Goal: Task Accomplishment & Management: Complete application form

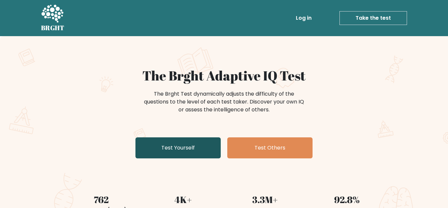
click at [176, 142] on link "Test Yourself" at bounding box center [177, 147] width 85 height 21
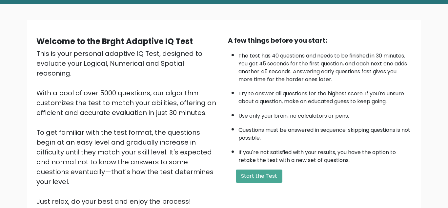
scroll to position [35, 0]
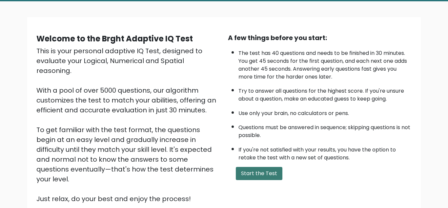
click at [258, 176] on button "Start the Test" at bounding box center [259, 173] width 47 height 13
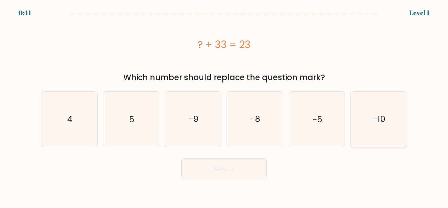
click at [377, 111] on icon "-10" at bounding box center [378, 119] width 55 height 55
click at [224, 106] on input "f. -10" at bounding box center [224, 105] width 0 height 2
radio input "true"
click at [228, 172] on button "Next" at bounding box center [223, 168] width 85 height 21
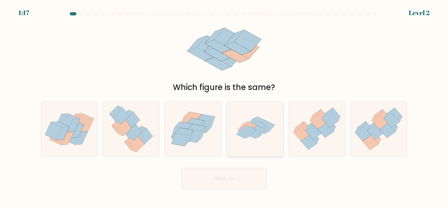
click at [250, 129] on icon at bounding box center [249, 128] width 14 height 6
click at [224, 106] on input "d." at bounding box center [224, 105] width 0 height 2
radio input "true"
click at [223, 182] on button "Next" at bounding box center [223, 178] width 85 height 21
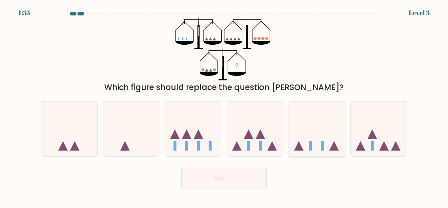
click at [318, 138] on icon at bounding box center [317, 129] width 56 height 46
click at [224, 106] on input "e." at bounding box center [224, 105] width 0 height 2
radio input "true"
click at [233, 184] on button "Next" at bounding box center [223, 178] width 85 height 21
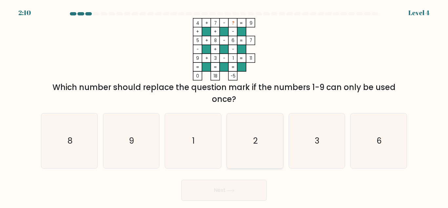
click at [251, 152] on icon "2" at bounding box center [255, 140] width 55 height 55
click at [224, 106] on input "d. 2" at bounding box center [224, 105] width 0 height 2
radio input "true"
click at [214, 191] on button "Next" at bounding box center [223, 189] width 85 height 21
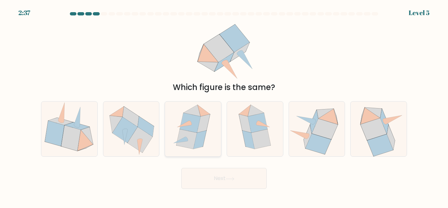
click at [200, 130] on icon at bounding box center [203, 123] width 13 height 18
click at [224, 106] on input "c." at bounding box center [224, 105] width 0 height 2
radio input "true"
click at [209, 185] on button "Next" at bounding box center [223, 178] width 85 height 21
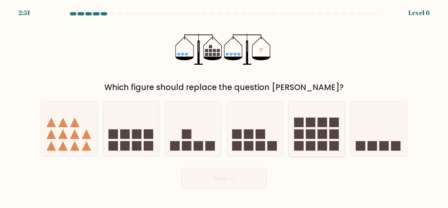
click at [311, 143] on rect at bounding box center [311, 146] width 10 height 10
click at [224, 106] on input "e." at bounding box center [224, 105] width 0 height 2
radio input "true"
click at [235, 186] on button "Next" at bounding box center [223, 178] width 85 height 21
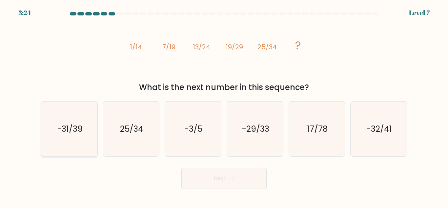
click at [79, 129] on text "-31/39" at bounding box center [69, 128] width 25 height 11
click at [224, 106] on input "a. -31/39" at bounding box center [224, 105] width 0 height 2
radio input "true"
click at [196, 176] on button "Next" at bounding box center [223, 178] width 85 height 21
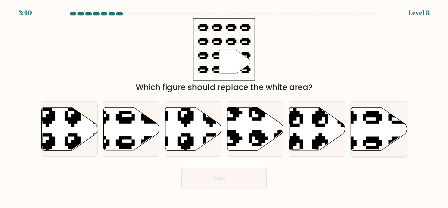
click at [373, 131] on icon at bounding box center [379, 128] width 56 height 43
click at [224, 106] on input "f." at bounding box center [224, 105] width 0 height 2
radio input "true"
click at [223, 180] on button "Next" at bounding box center [223, 178] width 85 height 21
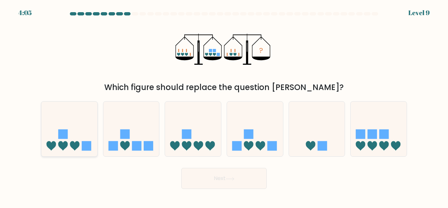
click at [79, 150] on icon at bounding box center [69, 129] width 56 height 46
click at [224, 106] on input "a." at bounding box center [224, 105] width 0 height 2
radio input "true"
click at [213, 183] on button "Next" at bounding box center [223, 178] width 85 height 21
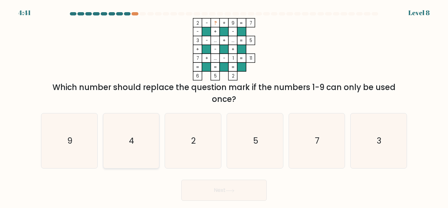
click at [143, 145] on icon "4" at bounding box center [131, 140] width 55 height 55
click at [224, 106] on input "b. 4" at bounding box center [224, 105] width 0 height 2
radio input "true"
click at [220, 185] on button "Next" at bounding box center [223, 189] width 85 height 21
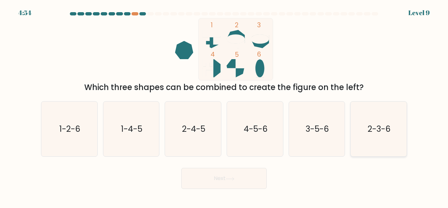
click at [373, 124] on text "2-3-6" at bounding box center [379, 128] width 23 height 11
click at [224, 106] on input "f. 2-3-6" at bounding box center [224, 105] width 0 height 2
radio input "true"
click at [215, 182] on button "Next" at bounding box center [223, 178] width 85 height 21
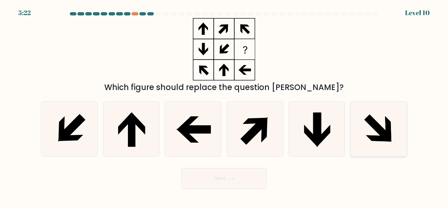
click at [377, 129] on icon at bounding box center [377, 127] width 26 height 26
click at [224, 106] on input "f." at bounding box center [224, 105] width 0 height 2
radio input "true"
click at [223, 185] on button "Next" at bounding box center [223, 178] width 85 height 21
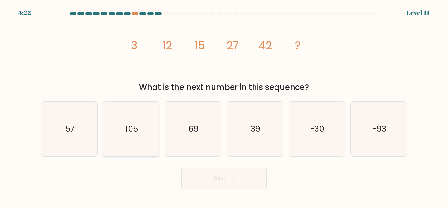
drag, startPoint x: 68, startPoint y: 135, endPoint x: 115, endPoint y: 154, distance: 50.3
click at [70, 135] on icon "57" at bounding box center [69, 128] width 55 height 55
click at [224, 106] on input "a. 57" at bounding box center [224, 105] width 0 height 2
radio input "true"
click at [192, 182] on button "Next" at bounding box center [223, 178] width 85 height 21
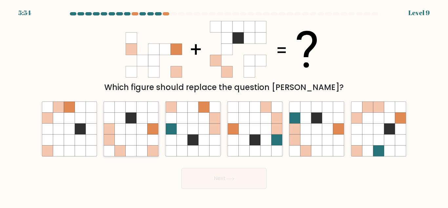
click at [128, 129] on icon at bounding box center [131, 128] width 11 height 11
click at [224, 106] on input "b." at bounding box center [224, 105] width 0 height 2
radio input "true"
click at [216, 185] on button "Next" at bounding box center [223, 178] width 85 height 21
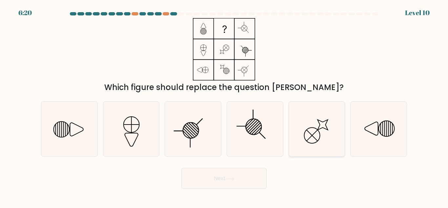
click at [317, 137] on icon at bounding box center [316, 128] width 55 height 55
click at [224, 106] on input "e." at bounding box center [224, 105] width 0 height 2
radio input "true"
click at [217, 182] on button "Next" at bounding box center [223, 178] width 85 height 21
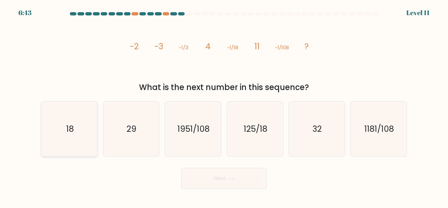
click at [71, 137] on icon "18" at bounding box center [69, 128] width 55 height 55
click at [224, 106] on input "a. 18" at bounding box center [224, 105] width 0 height 2
radio input "true"
click at [226, 180] on button "Next" at bounding box center [223, 178] width 85 height 21
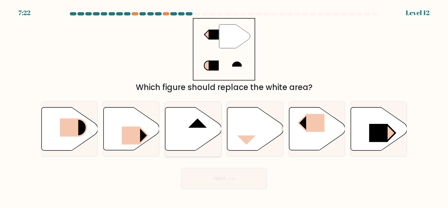
click at [193, 121] on rect at bounding box center [198, 118] width 18 height 19
click at [224, 106] on input "c." at bounding box center [224, 105] width 0 height 2
radio input "true"
click at [207, 181] on button "Next" at bounding box center [223, 178] width 85 height 21
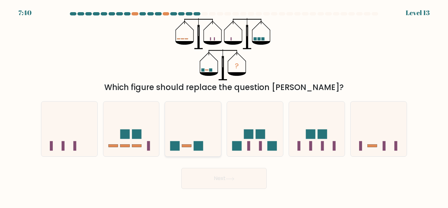
drag, startPoint x: 187, startPoint y: 140, endPoint x: 191, endPoint y: 144, distance: 6.0
click at [188, 139] on icon at bounding box center [193, 129] width 56 height 46
click at [224, 106] on input "c." at bounding box center [224, 105] width 0 height 2
radio input "true"
click at [212, 175] on button "Next" at bounding box center [223, 178] width 85 height 21
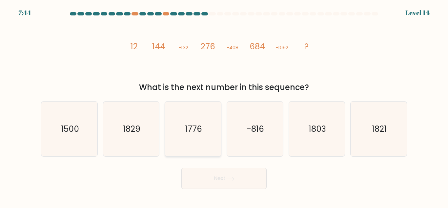
click at [183, 123] on icon "1776" at bounding box center [193, 128] width 55 height 55
click at [224, 106] on input "c. 1776" at bounding box center [224, 105] width 0 height 2
radio input "true"
click at [201, 178] on button "Next" at bounding box center [223, 178] width 85 height 21
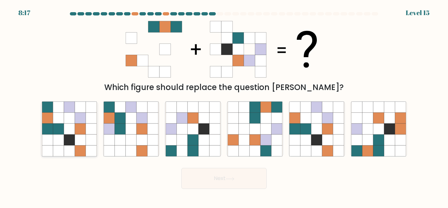
click at [64, 126] on icon at bounding box center [69, 128] width 11 height 11
click at [224, 106] on input "a." at bounding box center [224, 105] width 0 height 2
radio input "true"
click at [212, 180] on button "Next" at bounding box center [223, 178] width 85 height 21
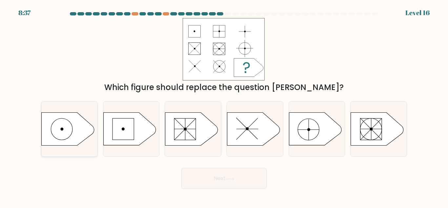
click at [59, 131] on icon at bounding box center [68, 129] width 52 height 33
click at [224, 106] on input "a." at bounding box center [224, 105] width 0 height 2
radio input "true"
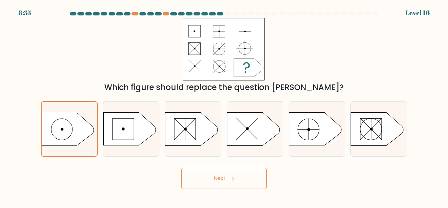
click at [215, 177] on button "Next" at bounding box center [223, 178] width 85 height 21
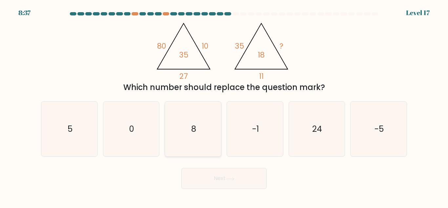
click at [189, 128] on icon "8" at bounding box center [193, 128] width 55 height 55
click at [224, 106] on input "c. 8" at bounding box center [224, 105] width 0 height 2
radio input "true"
click at [207, 171] on button "Next" at bounding box center [223, 178] width 85 height 21
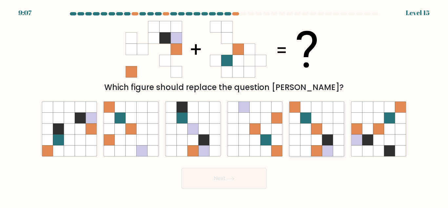
click at [328, 134] on icon at bounding box center [327, 139] width 11 height 11
click at [224, 106] on input "e." at bounding box center [224, 105] width 0 height 2
radio input "true"
click at [241, 180] on button "Next" at bounding box center [223, 178] width 85 height 21
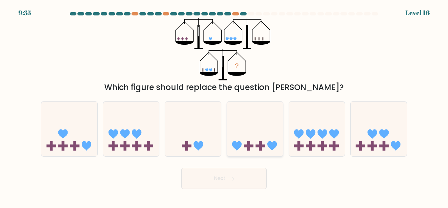
click at [254, 128] on icon at bounding box center [255, 129] width 56 height 46
click at [224, 106] on input "d." at bounding box center [224, 105] width 0 height 2
radio input "true"
click at [235, 180] on icon at bounding box center [230, 179] width 9 height 4
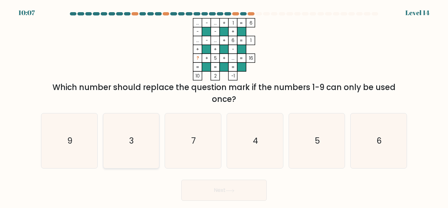
click at [147, 127] on icon "3" at bounding box center [131, 140] width 55 height 55
click at [224, 106] on input "b. 3" at bounding box center [224, 105] width 0 height 2
radio input "true"
click at [258, 136] on icon "4" at bounding box center [255, 140] width 55 height 55
click at [224, 106] on input "d. 4" at bounding box center [224, 105] width 0 height 2
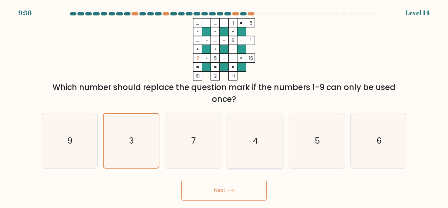
radio input "true"
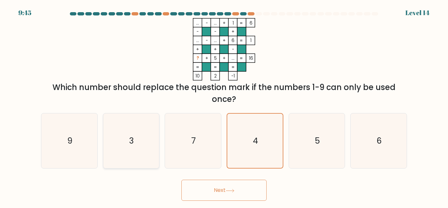
click at [137, 124] on icon "3" at bounding box center [131, 140] width 55 height 55
click at [224, 106] on input "b. 3" at bounding box center [224, 105] width 0 height 2
radio input "true"
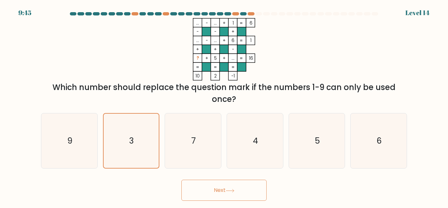
click at [226, 186] on button "Next" at bounding box center [223, 189] width 85 height 21
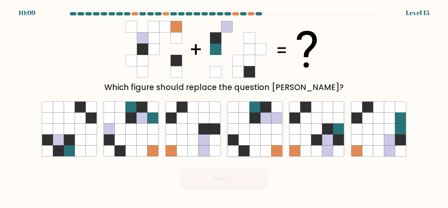
click at [258, 128] on icon at bounding box center [255, 128] width 11 height 11
click at [224, 106] on input "d." at bounding box center [224, 105] width 0 height 2
radio input "true"
click at [221, 181] on button "Next" at bounding box center [223, 178] width 85 height 21
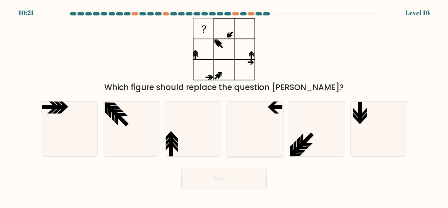
click at [249, 126] on icon at bounding box center [255, 128] width 55 height 55
click at [224, 106] on input "d." at bounding box center [224, 105] width 0 height 2
radio input "true"
click at [212, 180] on button "Next" at bounding box center [223, 178] width 85 height 21
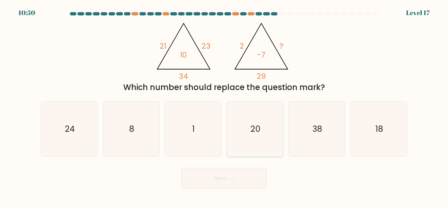
click at [257, 129] on text "20" at bounding box center [256, 128] width 10 height 11
click at [224, 106] on input "d. 20" at bounding box center [224, 105] width 0 height 2
radio input "true"
click at [211, 182] on button "Next" at bounding box center [223, 178] width 85 height 21
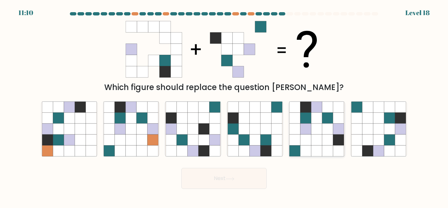
click at [314, 131] on icon at bounding box center [316, 128] width 11 height 11
click at [224, 106] on input "e." at bounding box center [224, 105] width 0 height 2
radio input "true"
click at [228, 179] on icon at bounding box center [230, 179] width 9 height 4
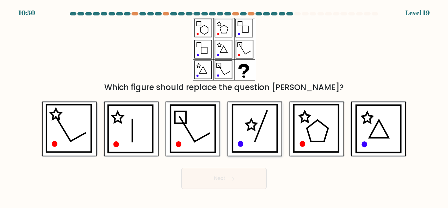
click at [260, 133] on icon at bounding box center [255, 128] width 45 height 47
click at [224, 106] on input "d." at bounding box center [224, 105] width 0 height 2
radio input "true"
click at [214, 171] on button "Next" at bounding box center [223, 178] width 85 height 21
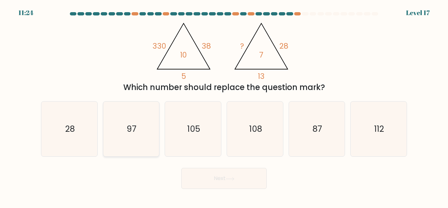
click at [127, 121] on icon "97" at bounding box center [131, 128] width 55 height 55
click at [224, 106] on input "b. 97" at bounding box center [224, 105] width 0 height 2
radio input "true"
click at [194, 178] on button "Next" at bounding box center [223, 178] width 85 height 21
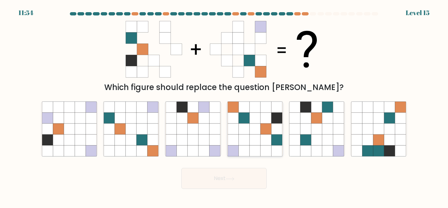
click at [262, 144] on icon at bounding box center [265, 139] width 11 height 11
click at [224, 106] on input "d." at bounding box center [224, 105] width 0 height 2
radio input "true"
click at [215, 179] on button "Next" at bounding box center [223, 178] width 85 height 21
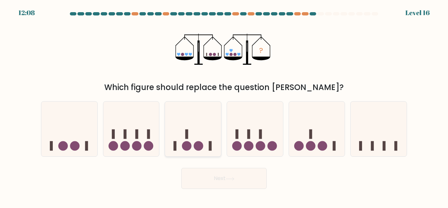
click at [191, 140] on icon at bounding box center [193, 129] width 56 height 46
click at [224, 106] on input "c." at bounding box center [224, 105] width 0 height 2
radio input "true"
click at [219, 184] on button "Next" at bounding box center [223, 178] width 85 height 21
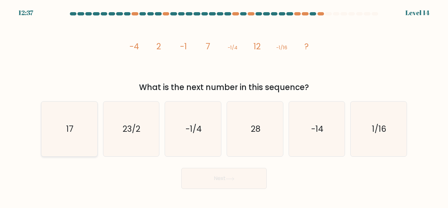
click at [79, 123] on icon "17" at bounding box center [69, 128] width 55 height 55
click at [224, 106] on input "a. 17" at bounding box center [224, 105] width 0 height 2
radio input "true"
click at [216, 178] on button "Next" at bounding box center [223, 178] width 85 height 21
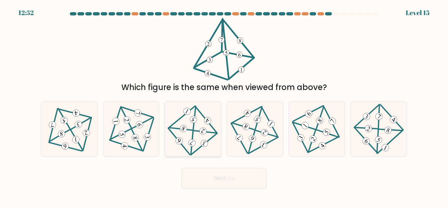
click at [182, 134] on icon at bounding box center [193, 129] width 45 height 44
click at [224, 106] on input "c." at bounding box center [224, 105] width 0 height 2
radio input "true"
click at [205, 183] on button "Next" at bounding box center [223, 178] width 85 height 21
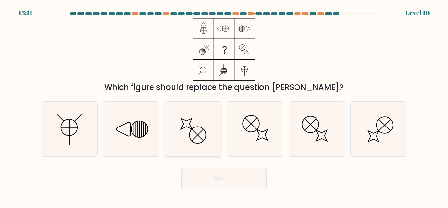
click at [187, 127] on icon at bounding box center [186, 123] width 11 height 11
click at [224, 106] on input "c." at bounding box center [224, 105] width 0 height 2
radio input "true"
click at [202, 180] on button "Next" at bounding box center [223, 178] width 85 height 21
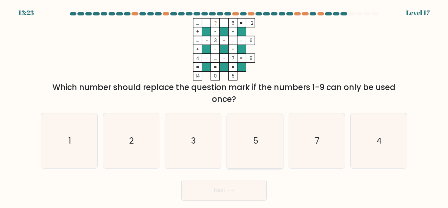
click at [246, 130] on icon "5" at bounding box center [255, 140] width 55 height 55
click at [224, 106] on input "d. 5" at bounding box center [224, 105] width 0 height 2
radio input "true"
click at [225, 193] on button "Next" at bounding box center [223, 189] width 85 height 21
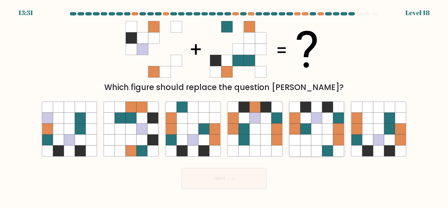
click at [320, 127] on icon at bounding box center [316, 128] width 11 height 11
click at [224, 106] on input "e." at bounding box center [224, 105] width 0 height 2
radio input "true"
click at [216, 175] on button "Next" at bounding box center [223, 178] width 85 height 21
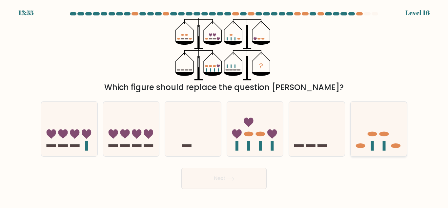
click at [384, 141] on rect at bounding box center [384, 146] width 3 height 10
click at [224, 106] on input "f." at bounding box center [224, 105] width 0 height 2
radio input "true"
click at [239, 173] on button "Next" at bounding box center [223, 178] width 85 height 21
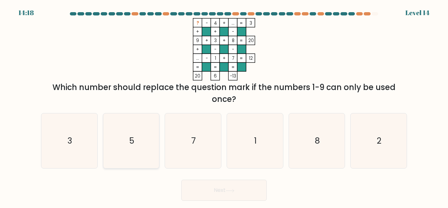
click at [131, 136] on text "5" at bounding box center [131, 140] width 5 height 11
click at [224, 106] on input "b. 5" at bounding box center [224, 105] width 0 height 2
radio input "true"
click at [204, 188] on button "Next" at bounding box center [223, 189] width 85 height 21
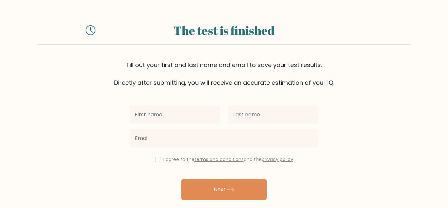
click at [198, 107] on input "text" at bounding box center [175, 114] width 91 height 18
click at [152, 160] on div "I agree to the terms and conditions and the privacy policy" at bounding box center [224, 159] width 197 height 8
click at [189, 104] on div at bounding box center [175, 115] width 98 height 24
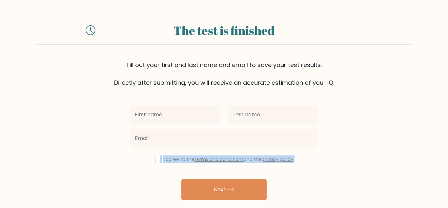
click at [157, 163] on div "I agree to the terms and conditions and the privacy policy Next Already have an…" at bounding box center [224, 151] width 197 height 128
click at [158, 156] on input "checkbox" at bounding box center [157, 158] width 5 height 5
checkbox input "true"
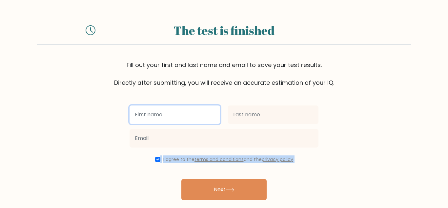
click at [179, 114] on input "text" at bounding box center [175, 114] width 91 height 18
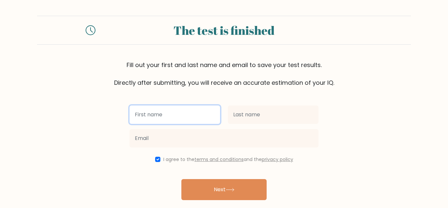
click at [179, 114] on input "text" at bounding box center [175, 114] width 91 height 18
type input "m"
type input "a"
type input "[PERSON_NAME]"
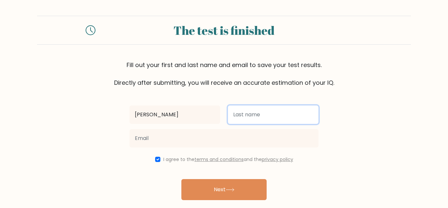
click at [240, 120] on input "text" at bounding box center [273, 114] width 91 height 18
type input "F"
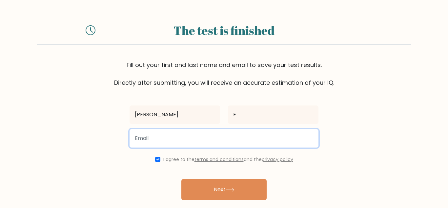
click at [171, 136] on input "email" at bounding box center [224, 138] width 189 height 18
type input "manuelf92@gmx.at"
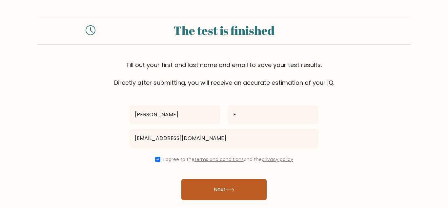
click at [209, 192] on button "Next" at bounding box center [223, 189] width 85 height 21
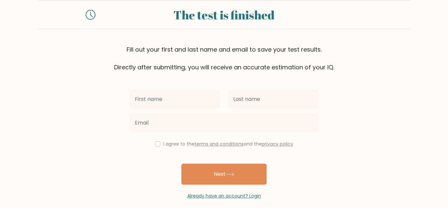
scroll to position [42, 0]
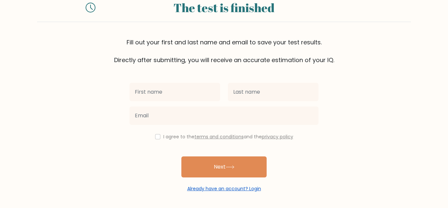
click at [203, 190] on link "Already have an account? Login" at bounding box center [224, 188] width 74 height 7
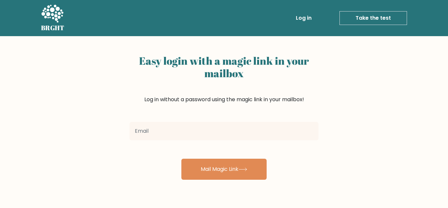
click at [153, 132] on input "email" at bounding box center [224, 131] width 189 height 18
type input "[EMAIL_ADDRESS][DOMAIN_NAME]"
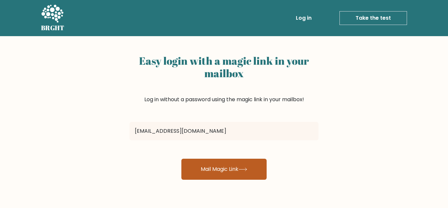
click at [198, 168] on button "Mail Magic Link" at bounding box center [223, 168] width 85 height 21
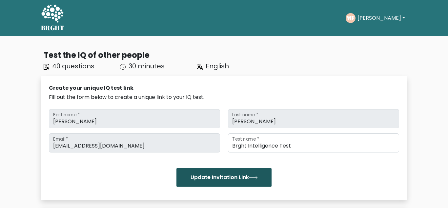
click at [251, 183] on button "Update Invitation Link" at bounding box center [223, 177] width 95 height 18
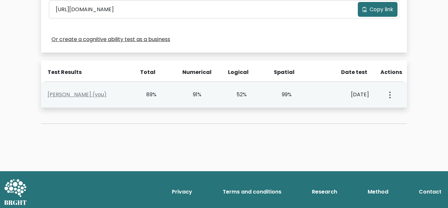
scroll to position [234, 0]
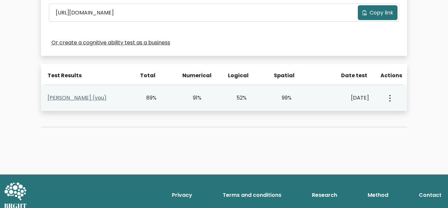
click at [96, 101] on link "[PERSON_NAME] (you)" at bounding box center [77, 98] width 59 height 8
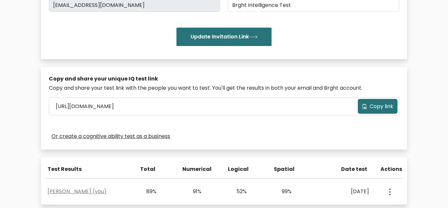
scroll to position [26, 0]
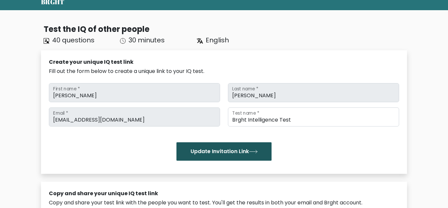
click at [229, 153] on button "Update Invitation Link" at bounding box center [223, 151] width 95 height 18
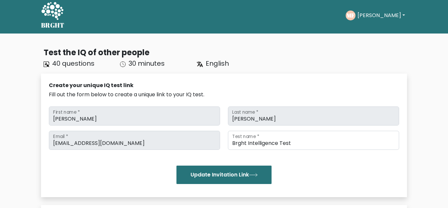
scroll to position [3, 0]
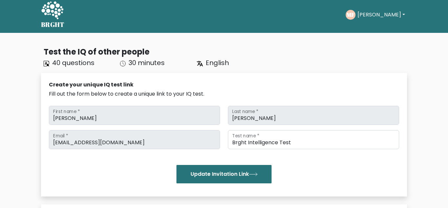
click at [376, 17] on button "[PERSON_NAME]" at bounding box center [381, 14] width 51 height 9
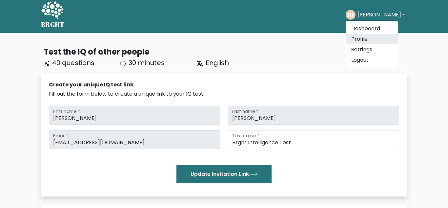
click at [367, 37] on link "Profile" at bounding box center [372, 39] width 52 height 10
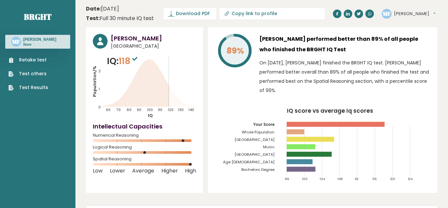
click at [415, 15] on button "[PERSON_NAME]" at bounding box center [415, 13] width 42 height 7
click at [412, 24] on link "Dashboard" at bounding box center [410, 24] width 33 height 9
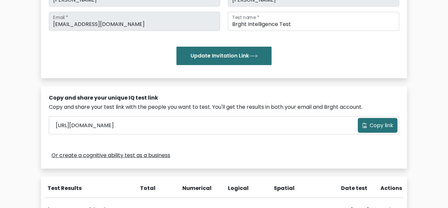
scroll to position [224, 0]
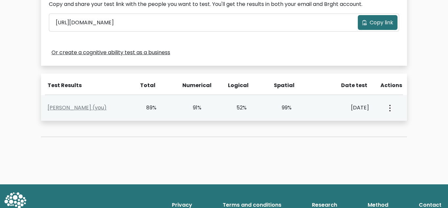
click at [390, 109] on icon "button" at bounding box center [389, 108] width 1 height 7
click at [399, 133] on ul "View Profile" at bounding box center [413, 126] width 52 height 16
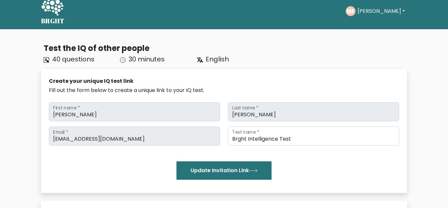
scroll to position [13, 0]
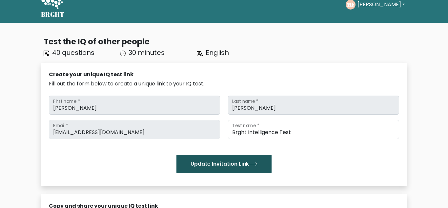
click at [205, 163] on button "Update Invitation Link" at bounding box center [223, 163] width 95 height 18
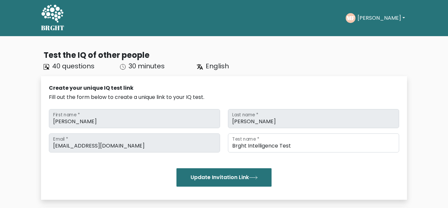
click at [376, 15] on button "[PERSON_NAME]" at bounding box center [381, 18] width 51 height 9
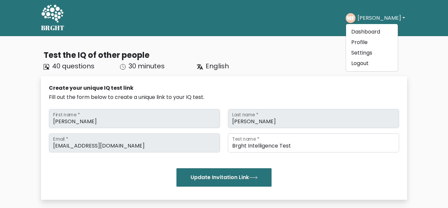
drag, startPoint x: 325, startPoint y: 64, endPoint x: 324, endPoint y: 61, distance: 3.8
click at [325, 63] on div "Test the IQ of other people 40 questions 30 minutes English" at bounding box center [224, 60] width 366 height 22
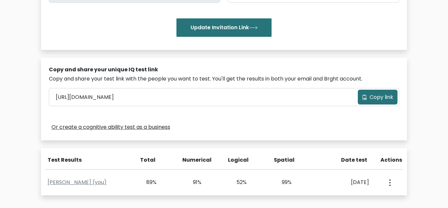
scroll to position [240, 0]
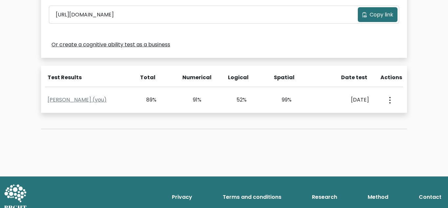
scroll to position [231, 0]
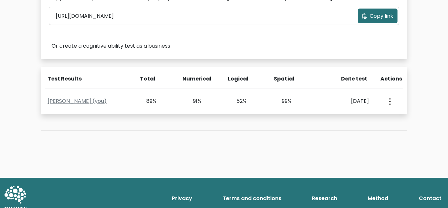
click at [380, 16] on span "Copy link" at bounding box center [382, 16] width 24 height 8
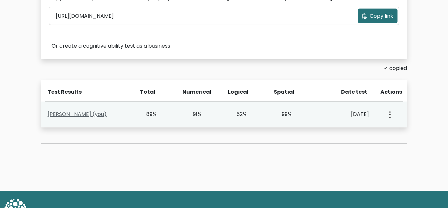
click at [78, 115] on link "[PERSON_NAME] (you)" at bounding box center [77, 114] width 59 height 8
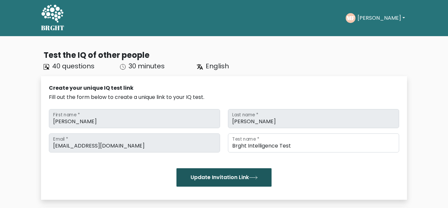
click at [217, 174] on button "Update Invitation Link" at bounding box center [223, 177] width 95 height 18
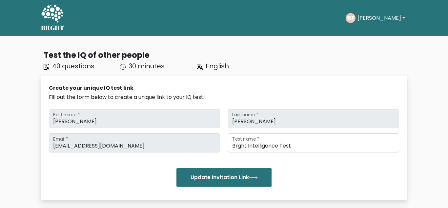
scroll to position [13, 0]
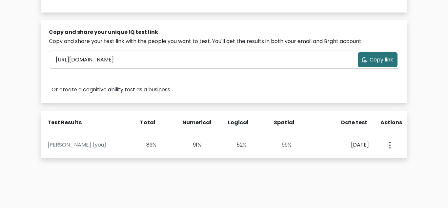
scroll to position [240, 0]
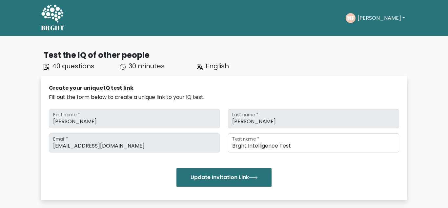
scroll to position [240, 0]
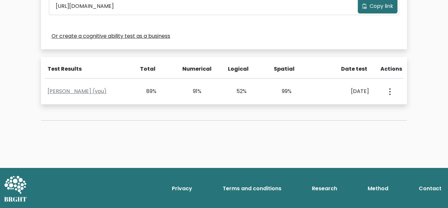
click at [378, 6] on span "Copy link" at bounding box center [382, 6] width 24 height 8
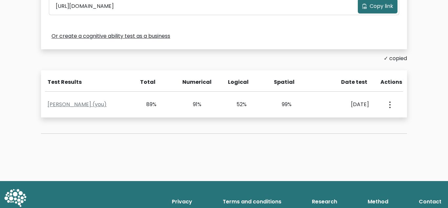
click at [77, 37] on link "Or create a cognitive ability test as a business" at bounding box center [110, 36] width 119 height 8
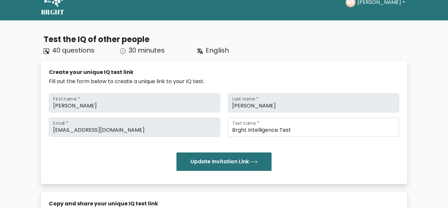
scroll to position [15, 0]
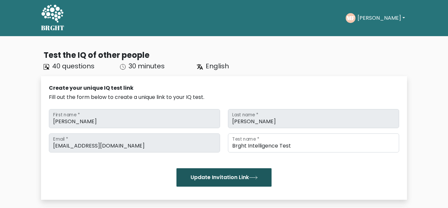
click at [236, 177] on button "Update Invitation Link" at bounding box center [223, 177] width 95 height 18
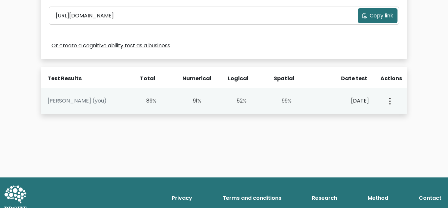
scroll to position [231, 0]
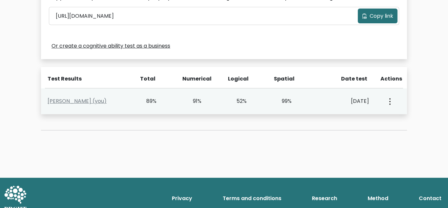
click at [391, 102] on button "button" at bounding box center [389, 101] width 5 height 20
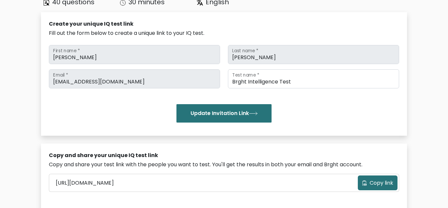
scroll to position [0, 0]
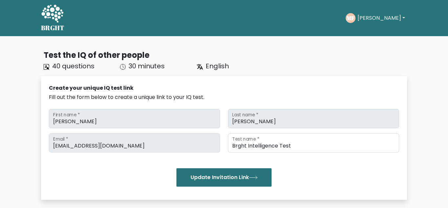
click at [381, 23] on div "[PERSON_NAME] Dashboard Profile Settings Logout" at bounding box center [376, 17] width 61 height 15
click at [379, 21] on button "[PERSON_NAME]" at bounding box center [381, 18] width 51 height 9
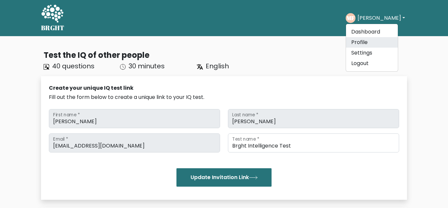
click at [366, 44] on link "Profile" at bounding box center [372, 42] width 52 height 10
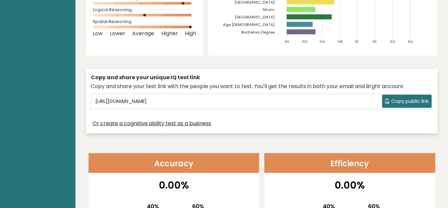
scroll to position [188, 0]
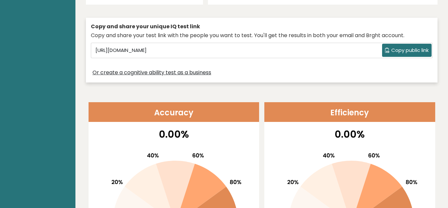
click at [406, 49] on span "Copy public link" at bounding box center [409, 51] width 37 height 8
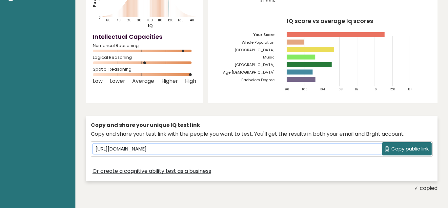
scroll to position [0, 0]
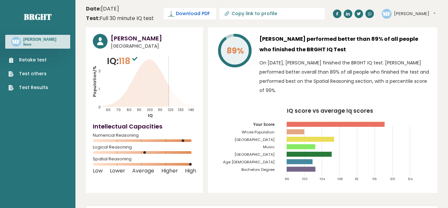
click at [185, 11] on span "Download PDF" at bounding box center [193, 13] width 34 height 7
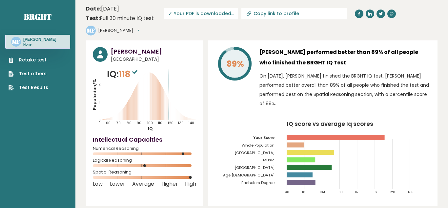
click at [29, 62] on link "Retake test" at bounding box center [29, 59] width 40 height 7
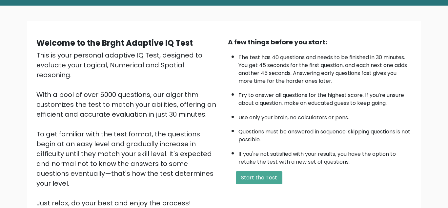
scroll to position [58, 0]
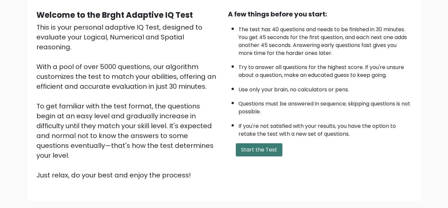
click at [244, 153] on button "Start the Test" at bounding box center [259, 149] width 47 height 13
click at [255, 151] on button "Start the Test" at bounding box center [259, 149] width 47 height 13
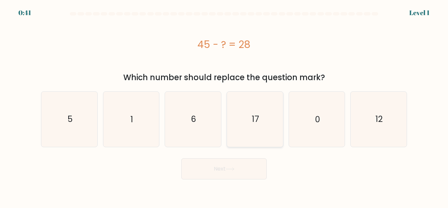
click at [269, 136] on icon "17" at bounding box center [255, 119] width 55 height 55
click at [224, 106] on input "d. 17" at bounding box center [224, 105] width 0 height 2
radio input "true"
click at [201, 173] on button "Next" at bounding box center [223, 168] width 85 height 21
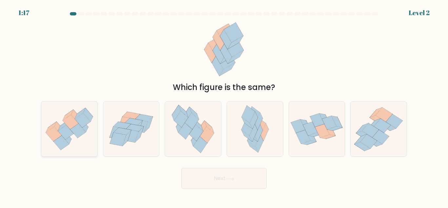
click at [69, 145] on icon at bounding box center [69, 129] width 56 height 48
click at [224, 106] on input "a." at bounding box center [224, 105] width 0 height 2
radio input "true"
click at [220, 176] on button "Next" at bounding box center [223, 178] width 85 height 21
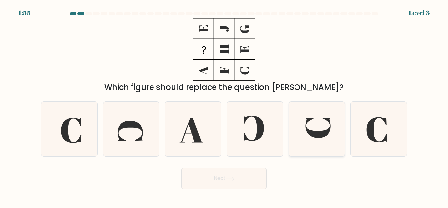
click at [309, 132] on icon at bounding box center [318, 127] width 25 height 20
click at [224, 106] on input "e." at bounding box center [224, 105] width 0 height 2
radio input "true"
click at [232, 177] on icon at bounding box center [230, 179] width 9 height 4
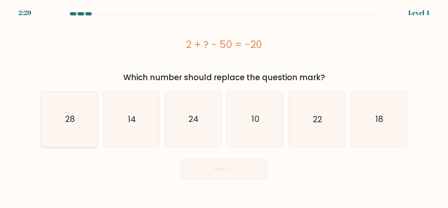
click at [71, 119] on text "28" at bounding box center [70, 118] width 10 height 11
click at [224, 106] on input "a. 28" at bounding box center [224, 105] width 0 height 2
radio input "true"
click at [248, 173] on button "Next" at bounding box center [223, 168] width 85 height 21
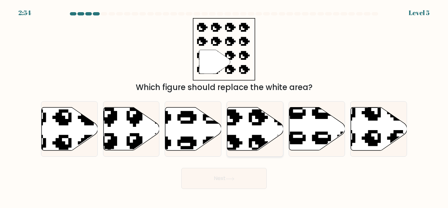
click at [253, 128] on icon at bounding box center [255, 128] width 56 height 43
click at [224, 106] on input "d." at bounding box center [224, 105] width 0 height 2
radio input "true"
click at [222, 180] on button "Next" at bounding box center [223, 178] width 85 height 21
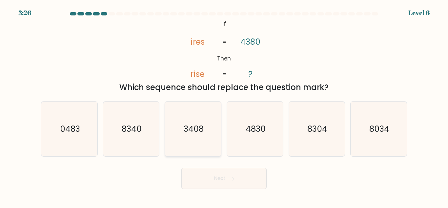
click at [188, 133] on text "3408" at bounding box center [194, 128] width 20 height 11
click at [224, 106] on input "c. 3408" at bounding box center [224, 105] width 0 height 2
radio input "true"
click at [205, 182] on button "Next" at bounding box center [223, 178] width 85 height 21
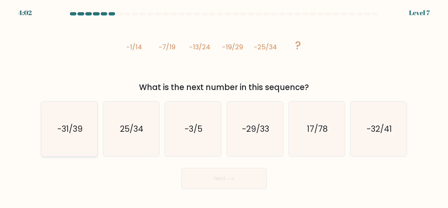
click at [68, 136] on icon "-31/39" at bounding box center [69, 128] width 55 height 55
click at [224, 106] on input "a. -31/39" at bounding box center [224, 105] width 0 height 2
radio input "true"
click at [235, 181] on button "Next" at bounding box center [223, 178] width 85 height 21
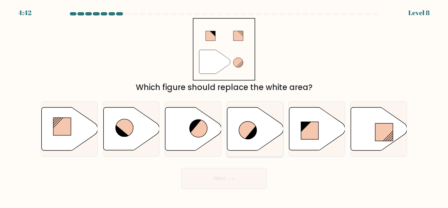
click at [262, 136] on icon at bounding box center [255, 128] width 56 height 43
click at [224, 106] on input "d." at bounding box center [224, 105] width 0 height 2
radio input "true"
click at [217, 175] on button "Next" at bounding box center [223, 178] width 85 height 21
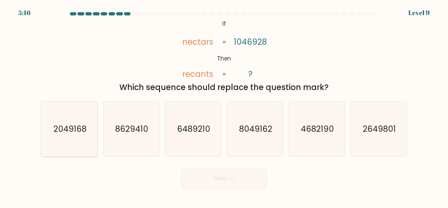
click at [62, 134] on icon "2049168" at bounding box center [69, 128] width 55 height 55
click at [224, 106] on input "a. 2049168" at bounding box center [224, 105] width 0 height 2
radio input "true"
click at [220, 181] on button "Next" at bounding box center [223, 178] width 85 height 21
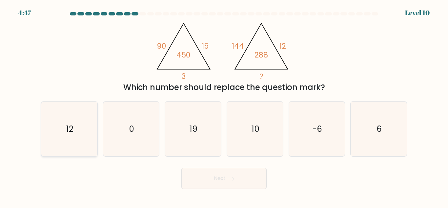
click at [78, 127] on icon "12" at bounding box center [69, 128] width 55 height 55
click at [224, 106] on input "a. 12" at bounding box center [224, 105] width 0 height 2
radio input "true"
click at [222, 178] on button "Next" at bounding box center [223, 178] width 85 height 21
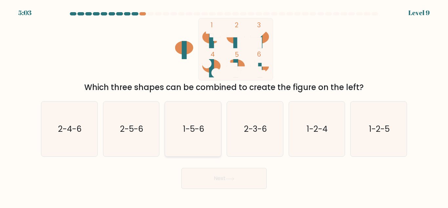
click at [199, 121] on icon "1-5-6" at bounding box center [193, 128] width 55 height 55
click at [224, 106] on input "c. 1-5-6" at bounding box center [224, 105] width 0 height 2
radio input "true"
click at [216, 172] on button "Next" at bounding box center [223, 178] width 85 height 21
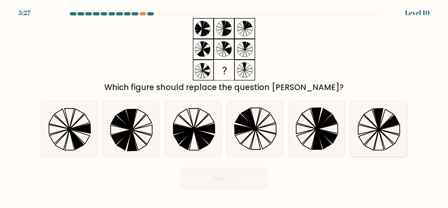
click at [378, 129] on icon at bounding box center [369, 122] width 20 height 14
click at [224, 106] on input "f." at bounding box center [224, 105] width 0 height 2
radio input "true"
click at [233, 186] on button "Next" at bounding box center [223, 178] width 85 height 21
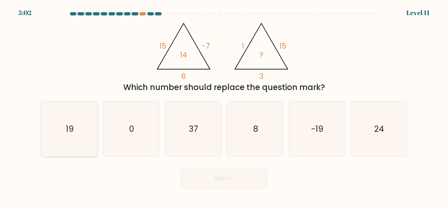
click at [82, 137] on icon "19" at bounding box center [69, 128] width 55 height 55
click at [224, 106] on input "a. 19" at bounding box center [224, 105] width 0 height 2
radio input "true"
click at [207, 178] on button "Next" at bounding box center [223, 178] width 85 height 21
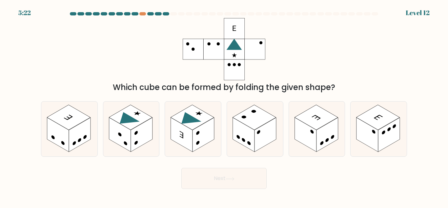
drag, startPoint x: 320, startPoint y: 141, endPoint x: 284, endPoint y: 144, distance: 36.2
click at [318, 138] on rect at bounding box center [328, 134] width 22 height 34
click at [224, 106] on input "e." at bounding box center [224, 105] width 0 height 2
radio input "true"
click at [240, 180] on button "Next" at bounding box center [223, 178] width 85 height 21
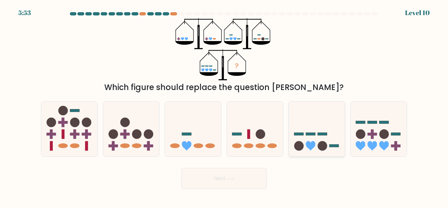
click at [294, 134] on rect at bounding box center [299, 134] width 10 height 3
click at [224, 106] on input "e." at bounding box center [224, 105] width 0 height 2
radio input "true"
click at [228, 173] on button "Next" at bounding box center [223, 178] width 85 height 21
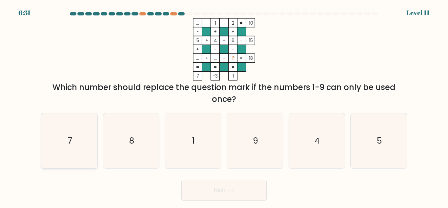
click at [64, 145] on icon "7" at bounding box center [69, 140] width 55 height 55
click at [224, 106] on input "a. 7" at bounding box center [224, 105] width 0 height 2
radio input "true"
click at [216, 193] on button "Next" at bounding box center [223, 189] width 85 height 21
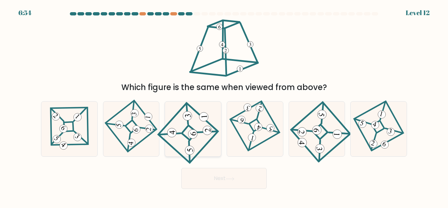
click at [188, 134] on icon at bounding box center [193, 129] width 51 height 44
click at [224, 106] on input "c." at bounding box center [224, 105] width 0 height 2
radio input "true"
click at [203, 181] on button "Next" at bounding box center [223, 178] width 85 height 21
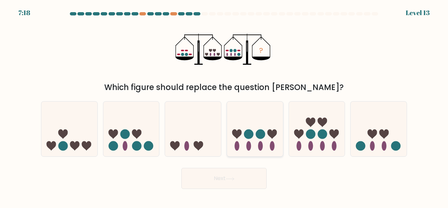
click at [258, 136] on circle at bounding box center [261, 134] width 10 height 10
click at [224, 106] on input "d." at bounding box center [224, 105] width 0 height 2
radio input "true"
click at [224, 175] on button "Next" at bounding box center [223, 178] width 85 height 21
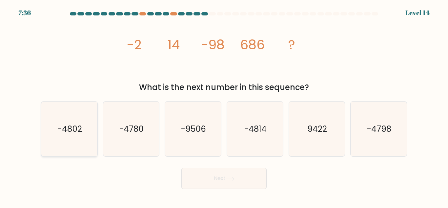
click at [77, 130] on text "-4802" at bounding box center [70, 128] width 24 height 11
click at [224, 106] on input "a. -4802" at bounding box center [224, 105] width 0 height 2
radio input "true"
click at [228, 180] on icon at bounding box center [230, 179] width 9 height 4
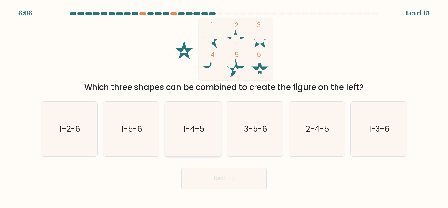
click at [193, 122] on icon "1-4-5" at bounding box center [193, 128] width 55 height 55
click at [224, 106] on input "c. 1-4-5" at bounding box center [224, 105] width 0 height 2
radio input "true"
click at [217, 183] on button "Next" at bounding box center [223, 178] width 85 height 21
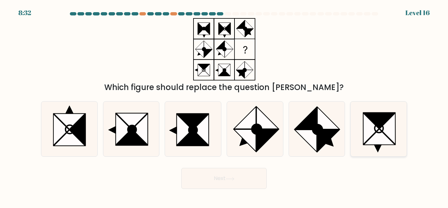
click at [390, 143] on icon at bounding box center [379, 137] width 31 height 16
click at [224, 106] on input "f." at bounding box center [224, 105] width 0 height 2
radio input "true"
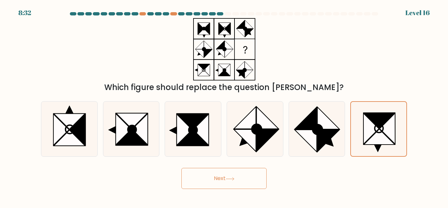
click at [220, 173] on button "Next" at bounding box center [223, 178] width 85 height 21
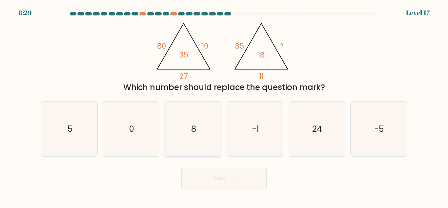
click at [183, 115] on icon "8" at bounding box center [193, 128] width 55 height 55
click at [224, 106] on input "c. 8" at bounding box center [224, 105] width 0 height 2
radio input "true"
click at [199, 183] on button "Next" at bounding box center [223, 178] width 85 height 21
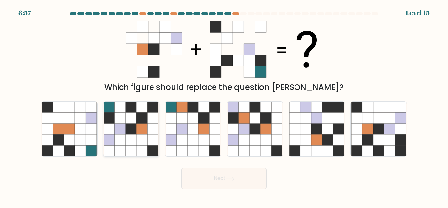
click at [118, 149] on icon at bounding box center [120, 150] width 11 height 11
click at [224, 106] on input "b." at bounding box center [224, 105] width 0 height 2
radio input "true"
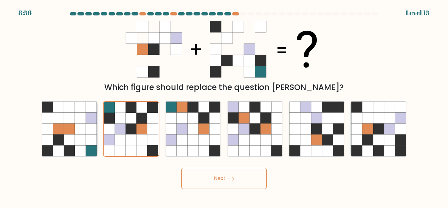
click at [222, 177] on button "Next" at bounding box center [223, 178] width 85 height 21
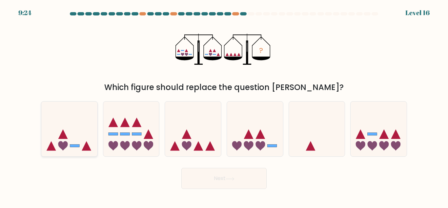
click at [67, 135] on icon at bounding box center [69, 129] width 56 height 46
click at [224, 106] on input "a." at bounding box center [224, 105] width 0 height 2
radio input "true"
click at [208, 185] on button "Next" at bounding box center [223, 178] width 85 height 21
click at [211, 178] on button "Next" at bounding box center [223, 178] width 85 height 21
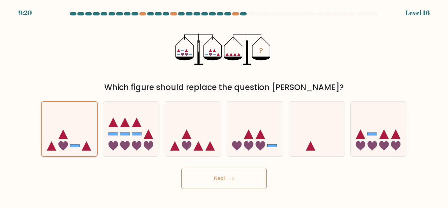
click at [67, 112] on icon at bounding box center [69, 129] width 55 height 46
click at [224, 106] on input "a." at bounding box center [224, 105] width 0 height 2
click at [227, 179] on icon at bounding box center [230, 179] width 9 height 4
click at [63, 115] on icon at bounding box center [69, 129] width 55 height 46
click at [224, 106] on input "a." at bounding box center [224, 105] width 0 height 2
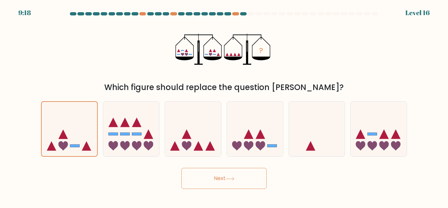
click at [205, 174] on button "Next" at bounding box center [223, 178] width 85 height 21
click at [182, 134] on icon at bounding box center [193, 129] width 56 height 46
click at [224, 106] on input "c." at bounding box center [224, 105] width 0 height 2
radio input "true"
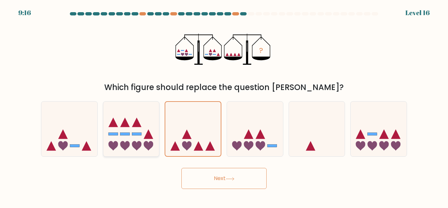
click at [69, 126] on icon at bounding box center [69, 129] width 56 height 46
click at [224, 106] on input "a." at bounding box center [224, 105] width 0 height 2
radio input "true"
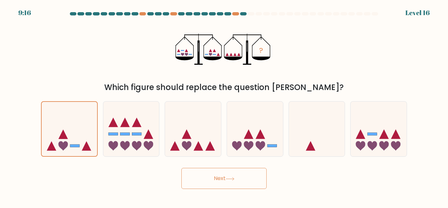
click at [227, 176] on button "Next" at bounding box center [223, 178] width 85 height 21
click at [255, 120] on icon at bounding box center [255, 129] width 56 height 46
click at [224, 106] on input "d." at bounding box center [224, 105] width 0 height 2
radio input "true"
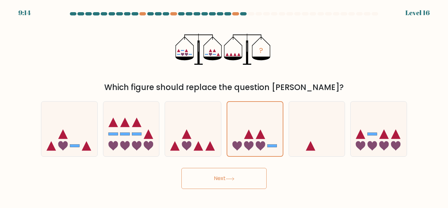
click at [226, 179] on button "Next" at bounding box center [223, 178] width 85 height 21
click at [248, 140] on icon at bounding box center [254, 129] width 55 height 46
click at [224, 106] on input "d." at bounding box center [224, 105] width 0 height 2
drag, startPoint x: 79, startPoint y: 119, endPoint x: 87, endPoint y: 120, distance: 7.9
click at [79, 118] on icon at bounding box center [69, 129] width 56 height 46
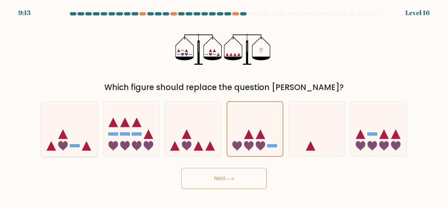
click at [224, 106] on input "a." at bounding box center [224, 105] width 0 height 2
radio input "true"
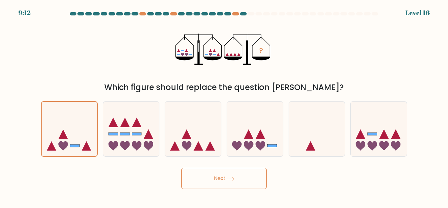
click at [207, 170] on button "Next" at bounding box center [223, 178] width 85 height 21
click at [218, 189] on body "9:12 Level 16" at bounding box center [224, 104] width 448 height 208
click at [218, 187] on button "Next" at bounding box center [223, 178] width 85 height 21
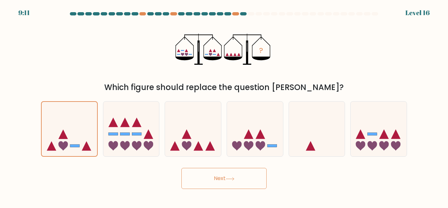
click at [220, 179] on button "Next" at bounding box center [223, 178] width 85 height 21
drag, startPoint x: 220, startPoint y: 179, endPoint x: 108, endPoint y: 25, distance: 190.7
click at [220, 179] on button "Next" at bounding box center [223, 178] width 85 height 21
click at [225, 180] on button "Next" at bounding box center [223, 178] width 85 height 21
click at [255, 44] on icon "?" at bounding box center [223, 49] width 97 height 62
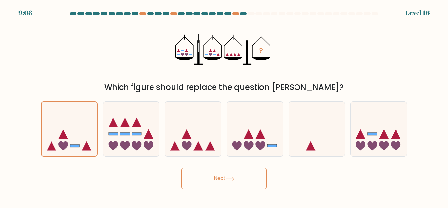
drag, startPoint x: 202, startPoint y: 46, endPoint x: 205, endPoint y: 38, distance: 8.7
click at [201, 46] on icon "?" at bounding box center [223, 49] width 97 height 62
click at [247, 16] on div at bounding box center [224, 15] width 374 height 6
click at [59, 120] on icon at bounding box center [69, 129] width 55 height 46
click at [224, 106] on input "a." at bounding box center [224, 105] width 0 height 2
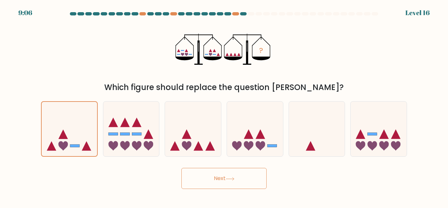
click at [187, 178] on button "Next" at bounding box center [223, 178] width 85 height 21
click at [240, 174] on button "Next" at bounding box center [223, 178] width 85 height 21
click at [181, 168] on button "Next" at bounding box center [223, 178] width 85 height 21
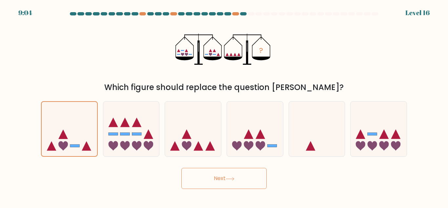
click at [211, 181] on button "Next" at bounding box center [223, 178] width 85 height 21
drag, startPoint x: 211, startPoint y: 178, endPoint x: 208, endPoint y: 142, distance: 36.5
click at [211, 171] on button "Next" at bounding box center [223, 178] width 85 height 21
click at [207, 137] on icon at bounding box center [193, 129] width 56 height 46
click at [224, 106] on input "c." at bounding box center [224, 105] width 0 height 2
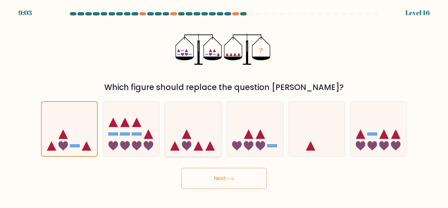
radio input "true"
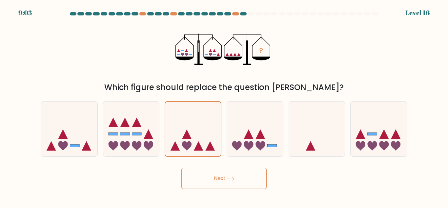
click at [210, 178] on button "Next" at bounding box center [223, 178] width 85 height 21
click at [248, 130] on icon at bounding box center [255, 129] width 56 height 46
click at [224, 106] on input "d." at bounding box center [224, 105] width 0 height 2
radio input "true"
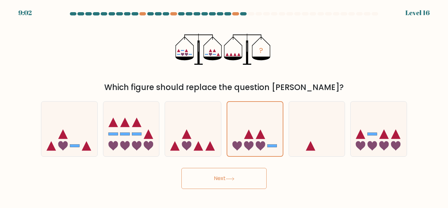
click at [231, 186] on button "Next" at bounding box center [223, 178] width 85 height 21
click at [303, 125] on icon at bounding box center [317, 129] width 56 height 46
click at [224, 106] on input "e." at bounding box center [224, 105] width 0 height 2
radio input "true"
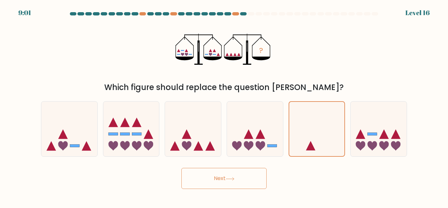
click at [219, 191] on body "9:01 Level 16" at bounding box center [224, 104] width 448 height 208
drag, startPoint x: 117, startPoint y: 109, endPoint x: 121, endPoint y: 104, distance: 6.3
click at [117, 107] on icon at bounding box center [131, 129] width 56 height 46
click at [224, 106] on input "b." at bounding box center [224, 105] width 0 height 2
radio input "true"
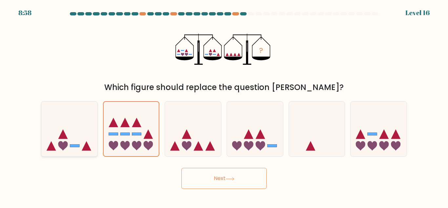
click at [94, 106] on icon at bounding box center [69, 129] width 56 height 46
click at [224, 106] on input "a." at bounding box center [224, 105] width 0 height 2
radio input "true"
click at [61, 147] on icon at bounding box center [63, 146] width 10 height 10
click at [224, 106] on input "a." at bounding box center [224, 105] width 0 height 2
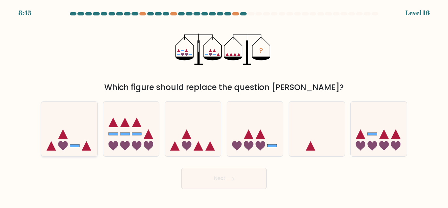
radio input "true"
click at [226, 181] on button "Next" at bounding box center [223, 178] width 85 height 21
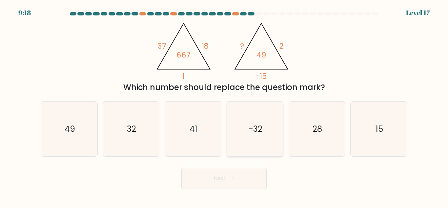
click at [256, 118] on icon "-32" at bounding box center [255, 128] width 55 height 55
click at [224, 106] on input "d. -32" at bounding box center [224, 105] width 0 height 2
radio input "true"
click at [232, 175] on button "Next" at bounding box center [223, 178] width 85 height 21
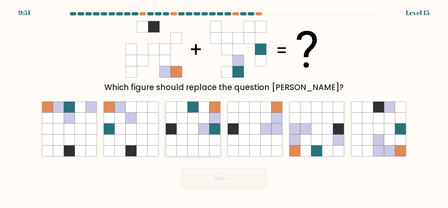
click at [192, 140] on icon at bounding box center [193, 139] width 11 height 11
click at [224, 106] on input "c." at bounding box center [224, 105] width 0 height 2
radio input "true"
click at [216, 178] on button "Next" at bounding box center [223, 178] width 85 height 21
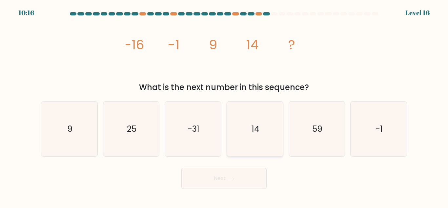
click at [247, 114] on icon "14" at bounding box center [255, 128] width 55 height 55
click at [224, 106] on input "d. 14" at bounding box center [224, 105] width 0 height 2
radio input "true"
click at [235, 182] on button "Next" at bounding box center [223, 178] width 85 height 21
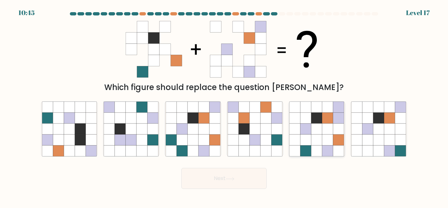
click at [308, 128] on icon at bounding box center [305, 128] width 11 height 11
click at [224, 106] on input "e." at bounding box center [224, 105] width 0 height 2
radio input "true"
click at [228, 175] on button "Next" at bounding box center [223, 178] width 85 height 21
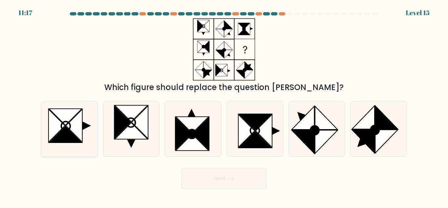
click at [73, 132] on icon at bounding box center [74, 125] width 16 height 33
click at [224, 106] on input "a." at bounding box center [224, 105] width 0 height 2
radio input "true"
click at [236, 175] on button "Next" at bounding box center [223, 178] width 85 height 21
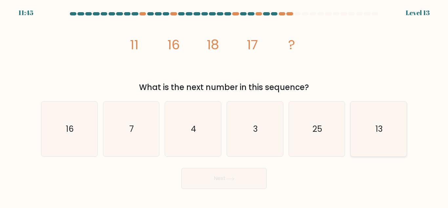
click at [368, 133] on icon "13" at bounding box center [378, 128] width 55 height 55
click at [224, 106] on input "f. 13" at bounding box center [224, 105] width 0 height 2
radio input "true"
click at [233, 176] on button "Next" at bounding box center [223, 178] width 85 height 21
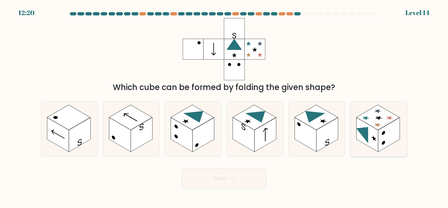
click at [375, 130] on rect at bounding box center [368, 134] width 22 height 34
click at [224, 106] on input "f." at bounding box center [224, 105] width 0 height 2
radio input "true"
click at [258, 177] on button "Next" at bounding box center [223, 178] width 85 height 21
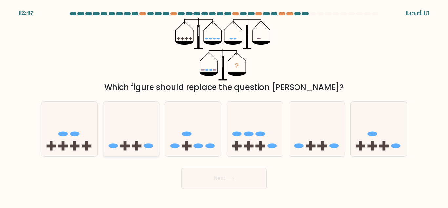
click at [128, 128] on icon at bounding box center [131, 129] width 56 height 46
click at [224, 106] on input "b." at bounding box center [224, 105] width 0 height 2
radio input "true"
click at [207, 178] on button "Next" at bounding box center [223, 178] width 85 height 21
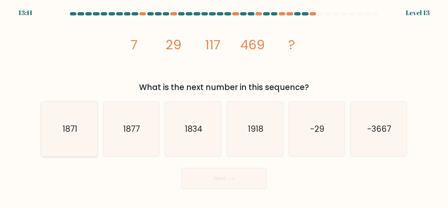
click at [86, 134] on icon "1871" at bounding box center [69, 128] width 55 height 55
click at [224, 106] on input "a. 1871" at bounding box center [224, 105] width 0 height 2
radio input "true"
click at [240, 182] on button "Next" at bounding box center [223, 178] width 85 height 21
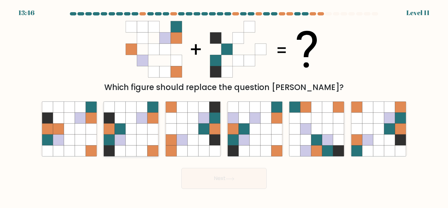
click at [114, 149] on icon at bounding box center [109, 150] width 11 height 11
click at [224, 106] on input "b." at bounding box center [224, 105] width 0 height 2
radio input "true"
click at [225, 176] on button "Next" at bounding box center [223, 178] width 85 height 21
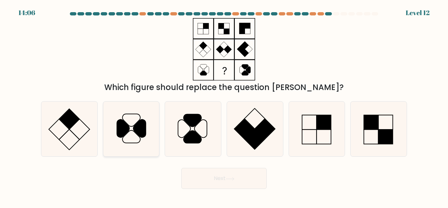
click at [137, 134] on icon at bounding box center [132, 136] width 18 height 12
click at [224, 106] on input "b." at bounding box center [224, 105] width 0 height 2
radio input "true"
click at [235, 180] on button "Next" at bounding box center [223, 178] width 85 height 21
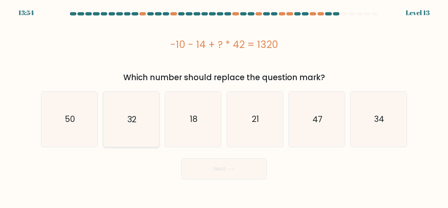
click at [119, 127] on icon "32" at bounding box center [131, 119] width 55 height 55
click at [224, 106] on input "b. 32" at bounding box center [224, 105] width 0 height 2
radio input "true"
click at [208, 167] on button "Next" at bounding box center [223, 168] width 85 height 21
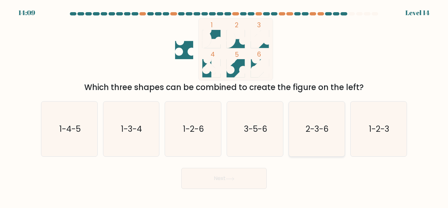
click at [306, 133] on text "2-3-6" at bounding box center [317, 128] width 23 height 11
click at [224, 106] on input "e. 2-3-6" at bounding box center [224, 105] width 0 height 2
radio input "true"
click at [242, 176] on button "Next" at bounding box center [223, 178] width 85 height 21
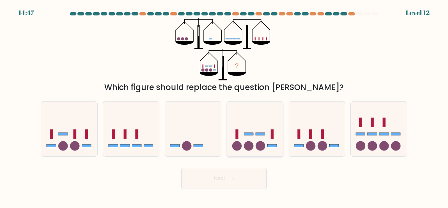
click at [254, 131] on icon at bounding box center [255, 129] width 56 height 46
click at [224, 106] on input "d." at bounding box center [224, 105] width 0 height 2
radio input "true"
click at [243, 176] on button "Next" at bounding box center [223, 178] width 85 height 21
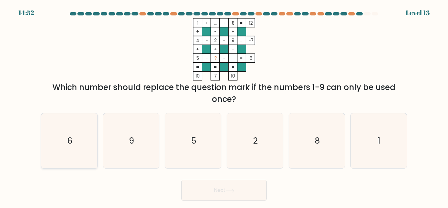
click at [78, 136] on icon "6" at bounding box center [69, 140] width 55 height 55
click at [224, 106] on input "a. 6" at bounding box center [224, 105] width 0 height 2
radio input "true"
click at [203, 192] on button "Next" at bounding box center [223, 189] width 85 height 21
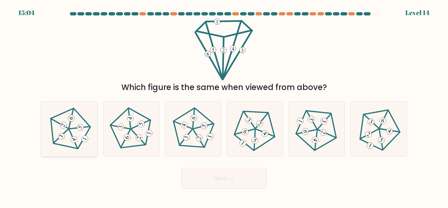
click at [87, 139] on 646 at bounding box center [85, 138] width 9 height 9
click at [224, 106] on input "a." at bounding box center [224, 105] width 0 height 2
radio input "true"
click at [228, 179] on icon at bounding box center [230, 179] width 9 height 4
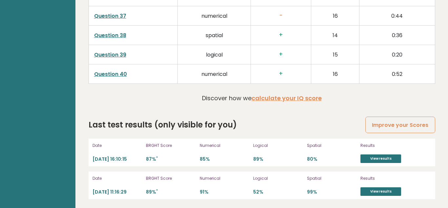
scroll to position [1757, 0]
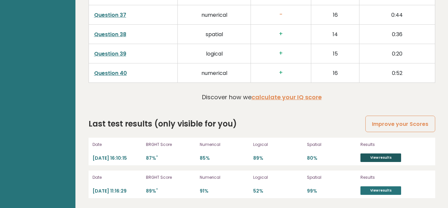
click at [372, 158] on link "View results" at bounding box center [380, 157] width 41 height 9
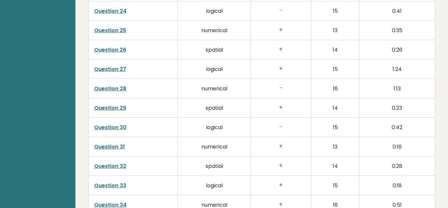
scroll to position [1757, 0]
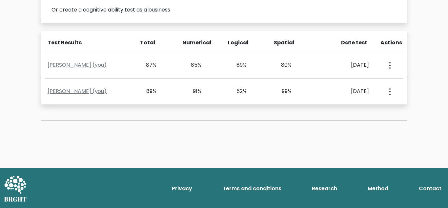
scroll to position [108, 0]
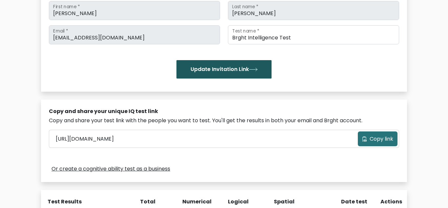
click at [226, 64] on button "Update Invitation Link" at bounding box center [223, 69] width 95 height 18
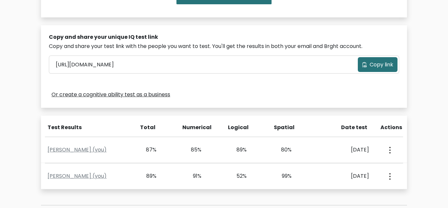
scroll to position [181, 0]
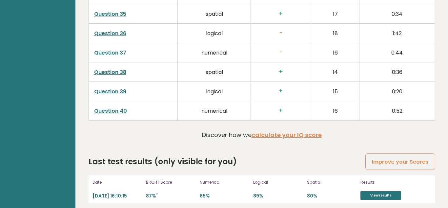
scroll to position [1757, 0]
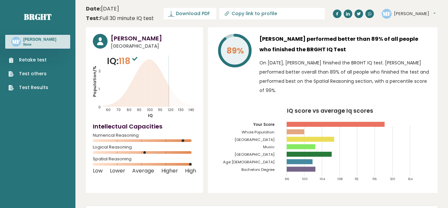
click at [408, 12] on button "[PERSON_NAME]" at bounding box center [415, 13] width 42 height 7
click at [418, 33] on link "Profile" at bounding box center [410, 33] width 33 height 9
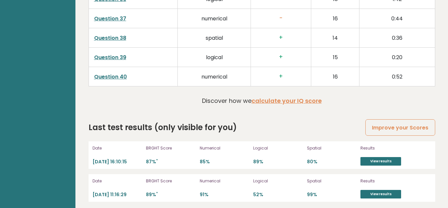
scroll to position [1757, 0]
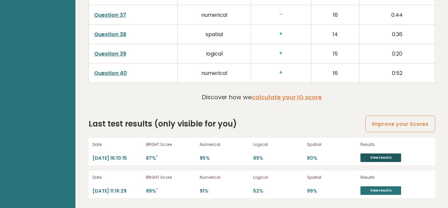
click at [382, 160] on link "View results" at bounding box center [380, 157] width 41 height 9
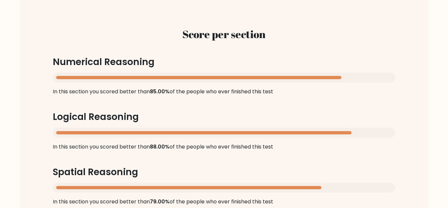
scroll to position [675, 0]
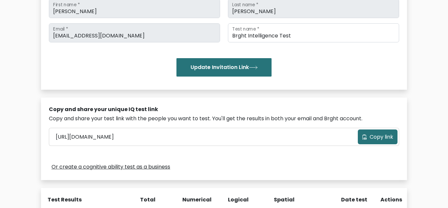
scroll to position [43, 0]
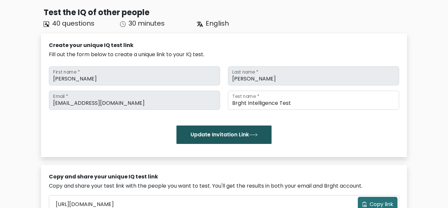
click at [229, 137] on button "Update Invitation Link" at bounding box center [223, 134] width 95 height 18
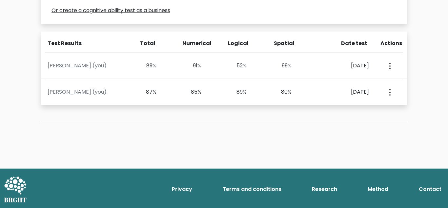
scroll to position [267, 0]
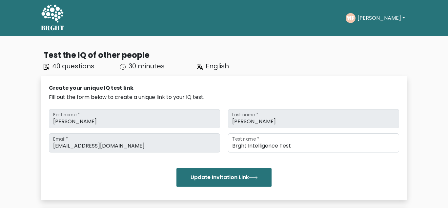
click at [369, 23] on div "[PERSON_NAME] Dashboard Profile Settings Logout" at bounding box center [376, 18] width 61 height 10
click at [370, 22] on button "[PERSON_NAME]" at bounding box center [381, 18] width 51 height 9
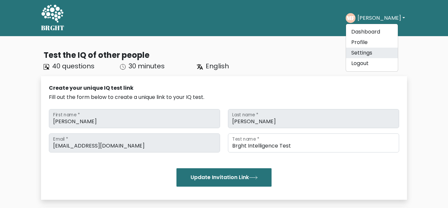
click at [377, 55] on link "Settings" at bounding box center [372, 53] width 52 height 10
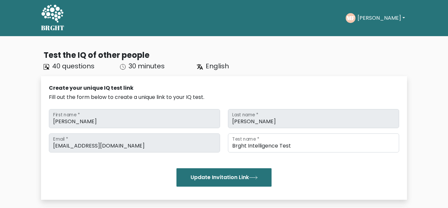
click at [371, 27] on ul "Take the test [PERSON_NAME] Dashboard Profile Settings Logout Dashboard Profile…" at bounding box center [376, 18] width 61 height 20
click at [373, 18] on button "[PERSON_NAME]" at bounding box center [381, 18] width 51 height 9
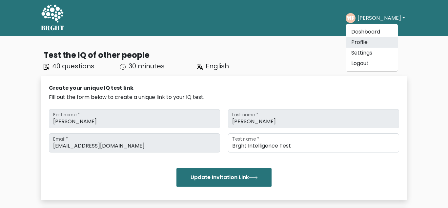
click at [372, 43] on link "Profile" at bounding box center [372, 42] width 52 height 10
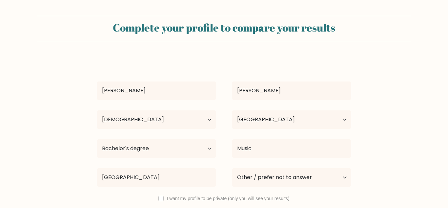
select select "25_34"
select select "AT"
select select "bachelors_degree"
select select "other"
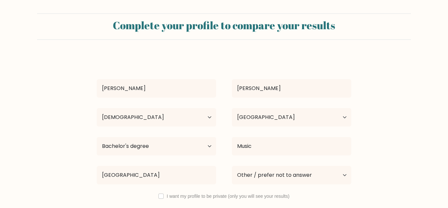
scroll to position [3, 0]
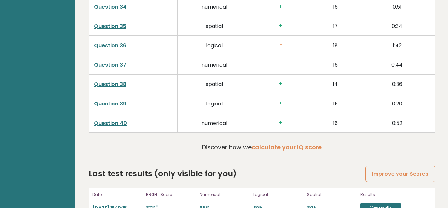
scroll to position [1757, 0]
